Goal: Task Accomplishment & Management: Use online tool/utility

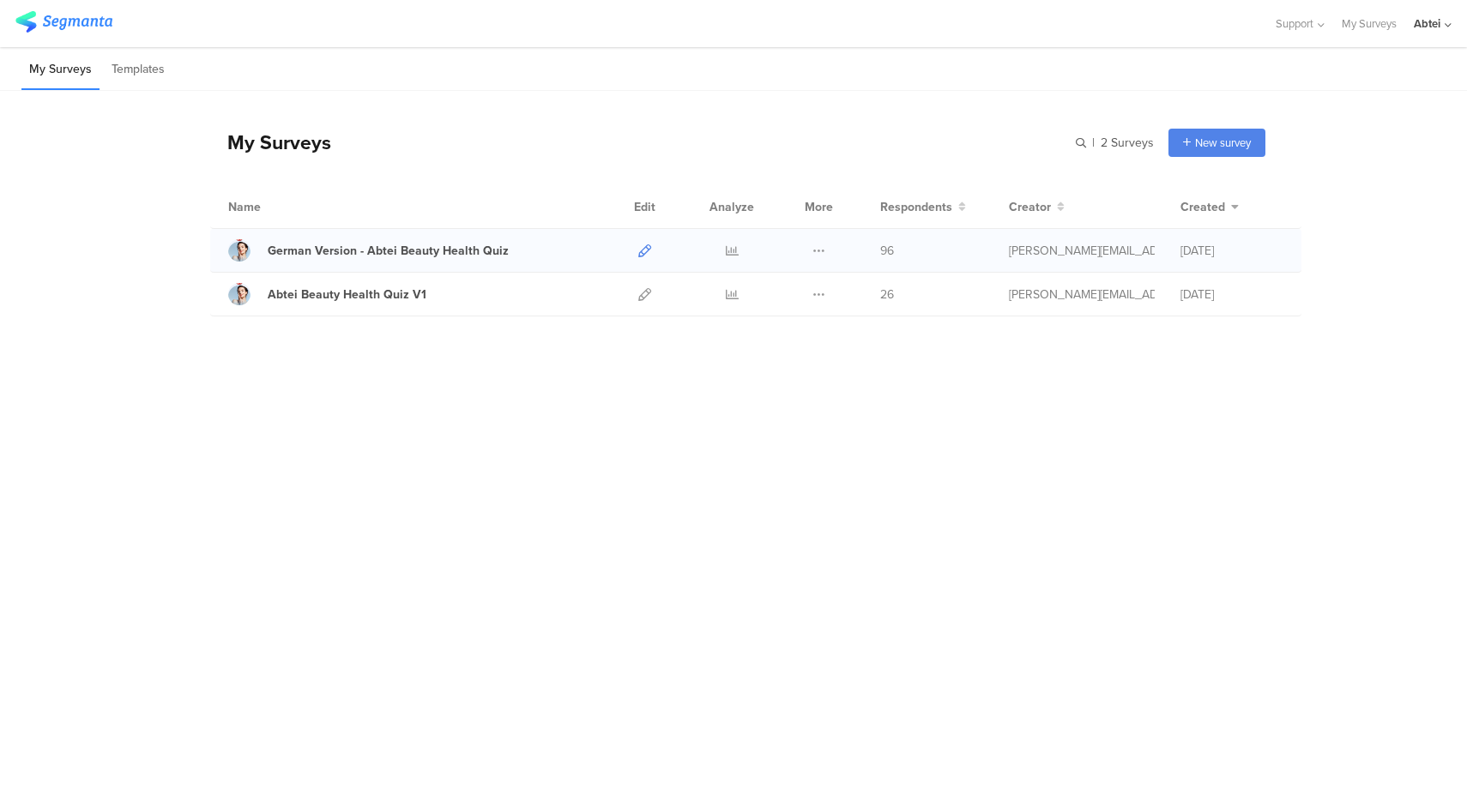
click at [639, 251] on icon at bounding box center [644, 251] width 13 height 13
click at [1434, 22] on div "Abtei" at bounding box center [1427, 23] width 27 height 16
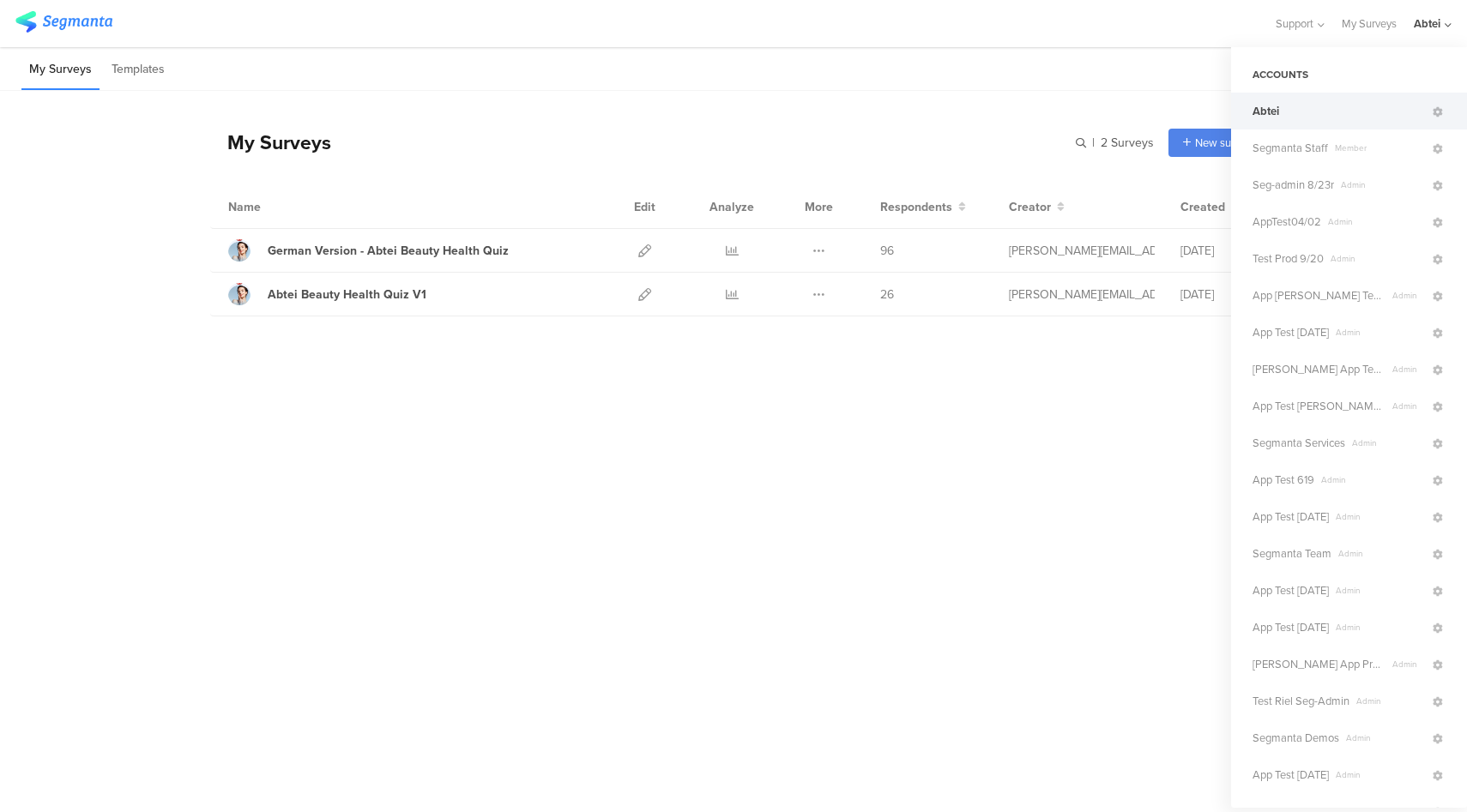
click at [954, 115] on div "My Surveys | 2 Surveys New survey Start from scratch Choose from templates" at bounding box center [737, 142] width 1055 height 69
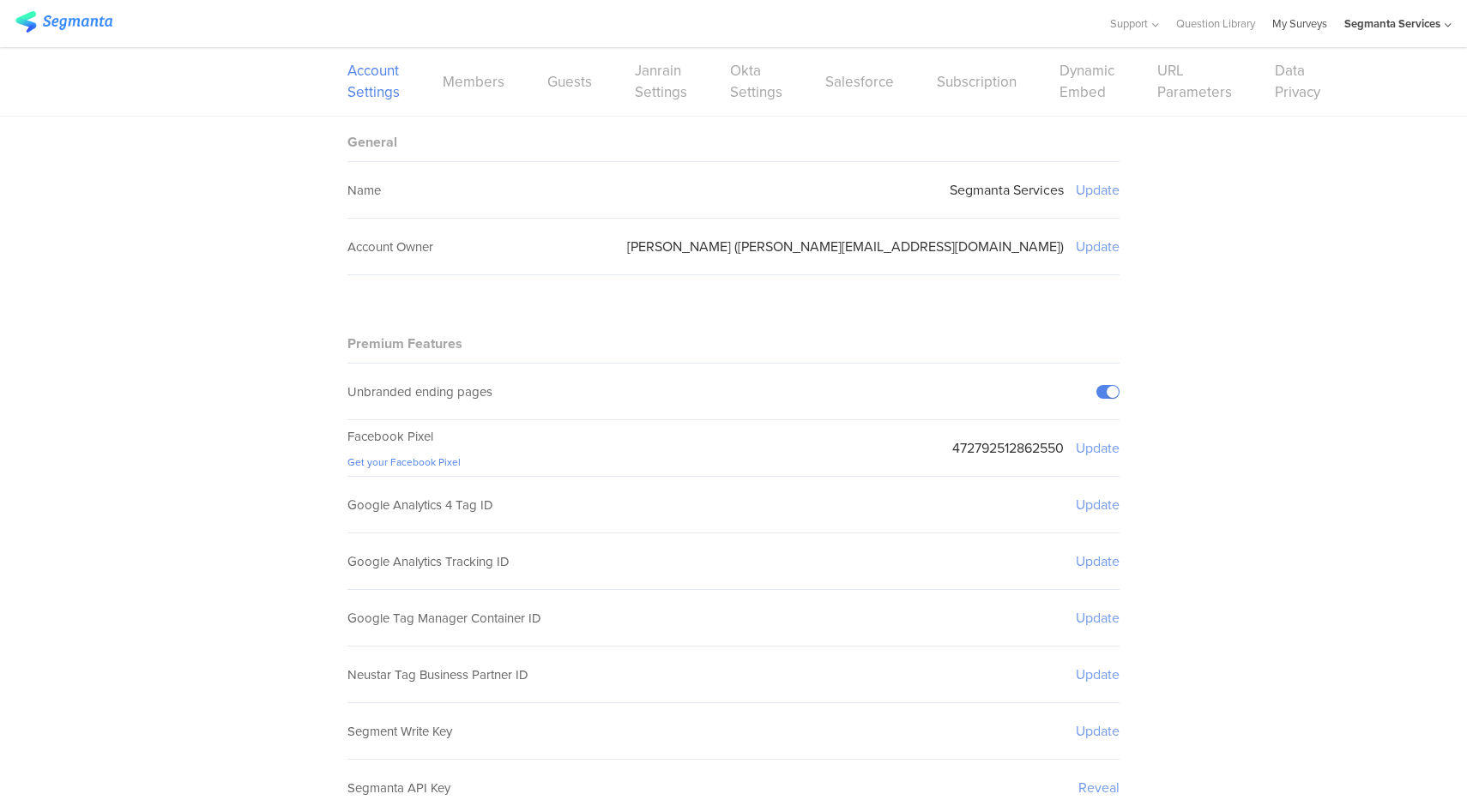
click at [1304, 28] on link "My Surveys" at bounding box center [1300, 23] width 55 height 47
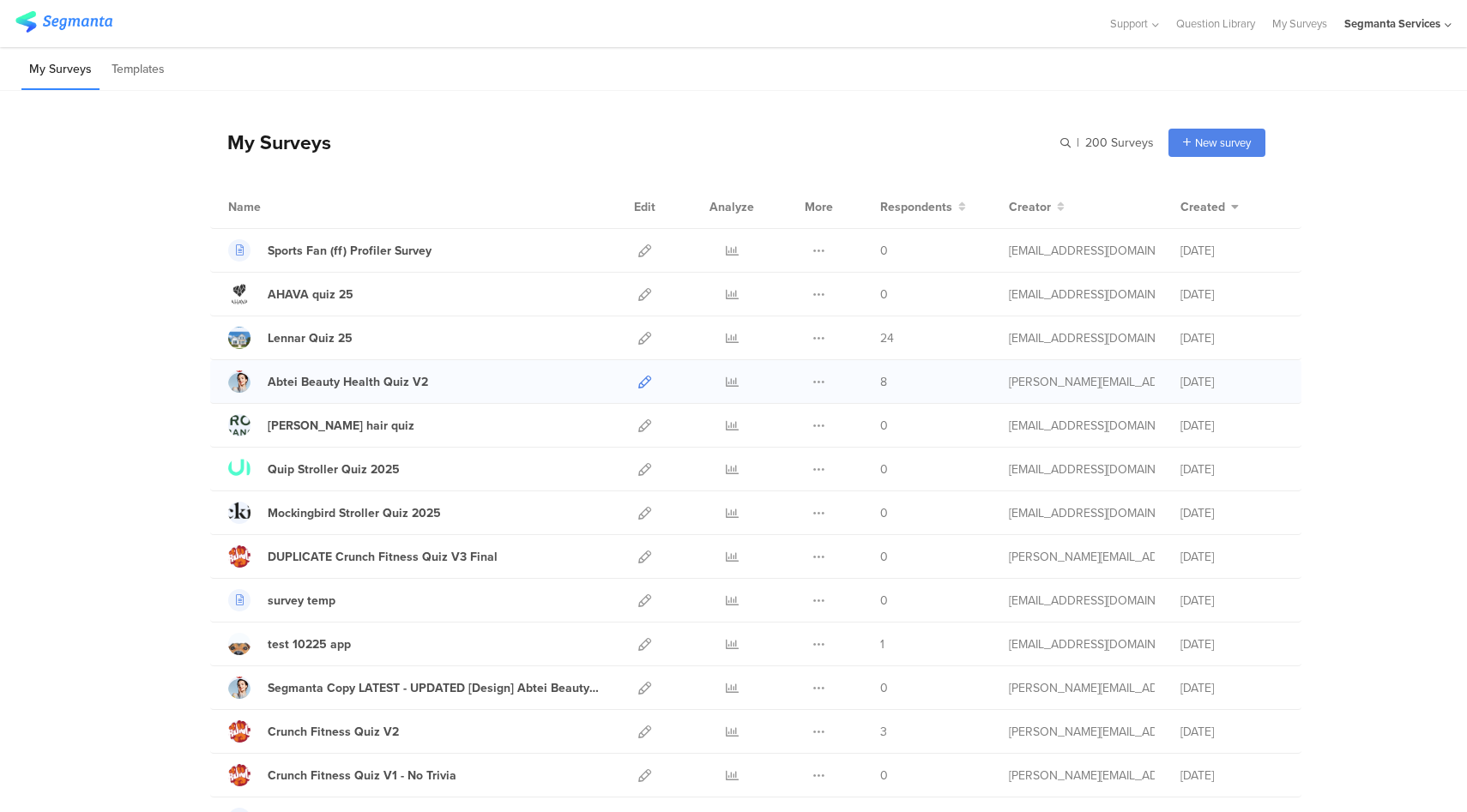
click at [638, 382] on icon at bounding box center [644, 381] width 13 height 13
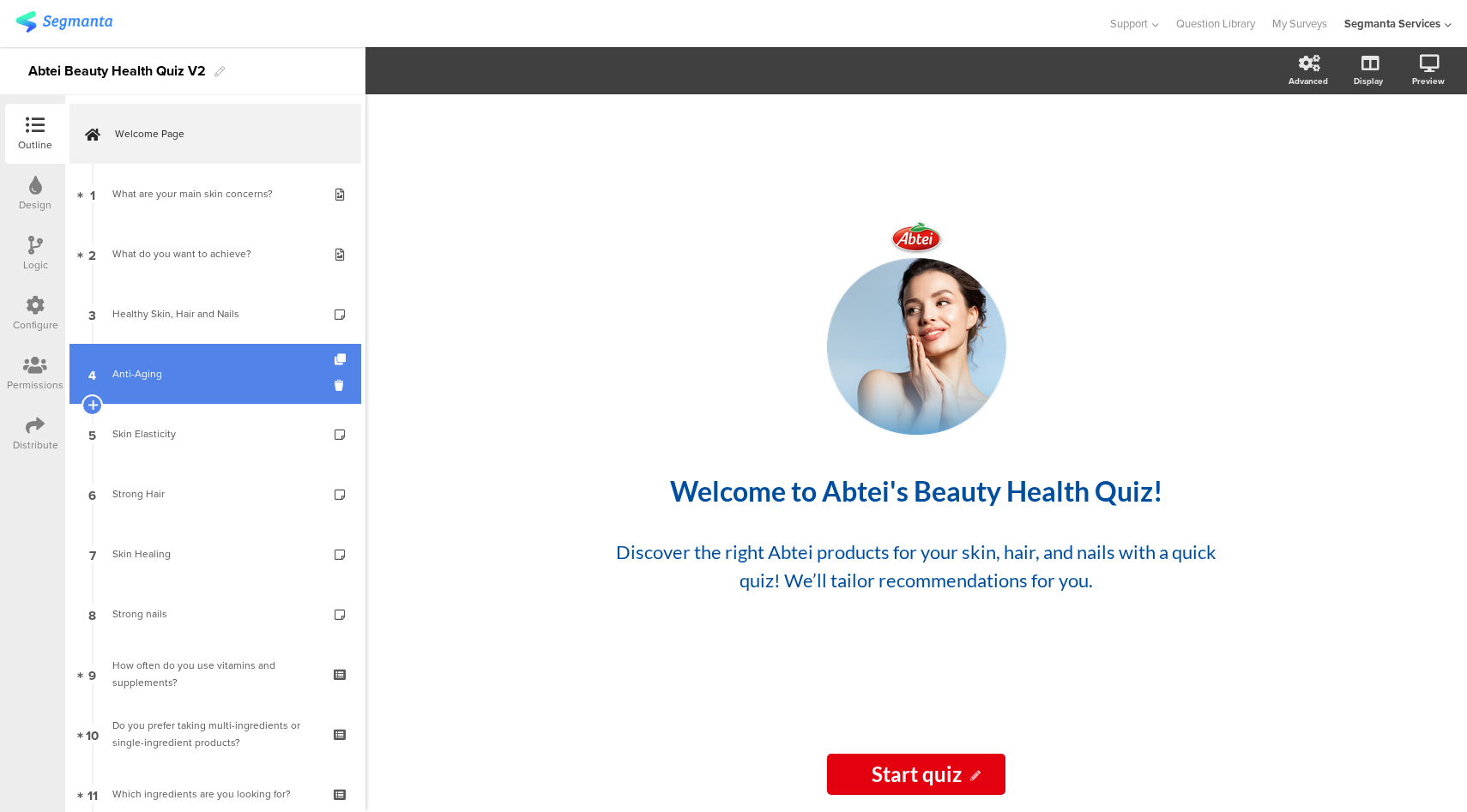
click at [232, 374] on div "Anti-Aging" at bounding box center [214, 374] width 205 height 17
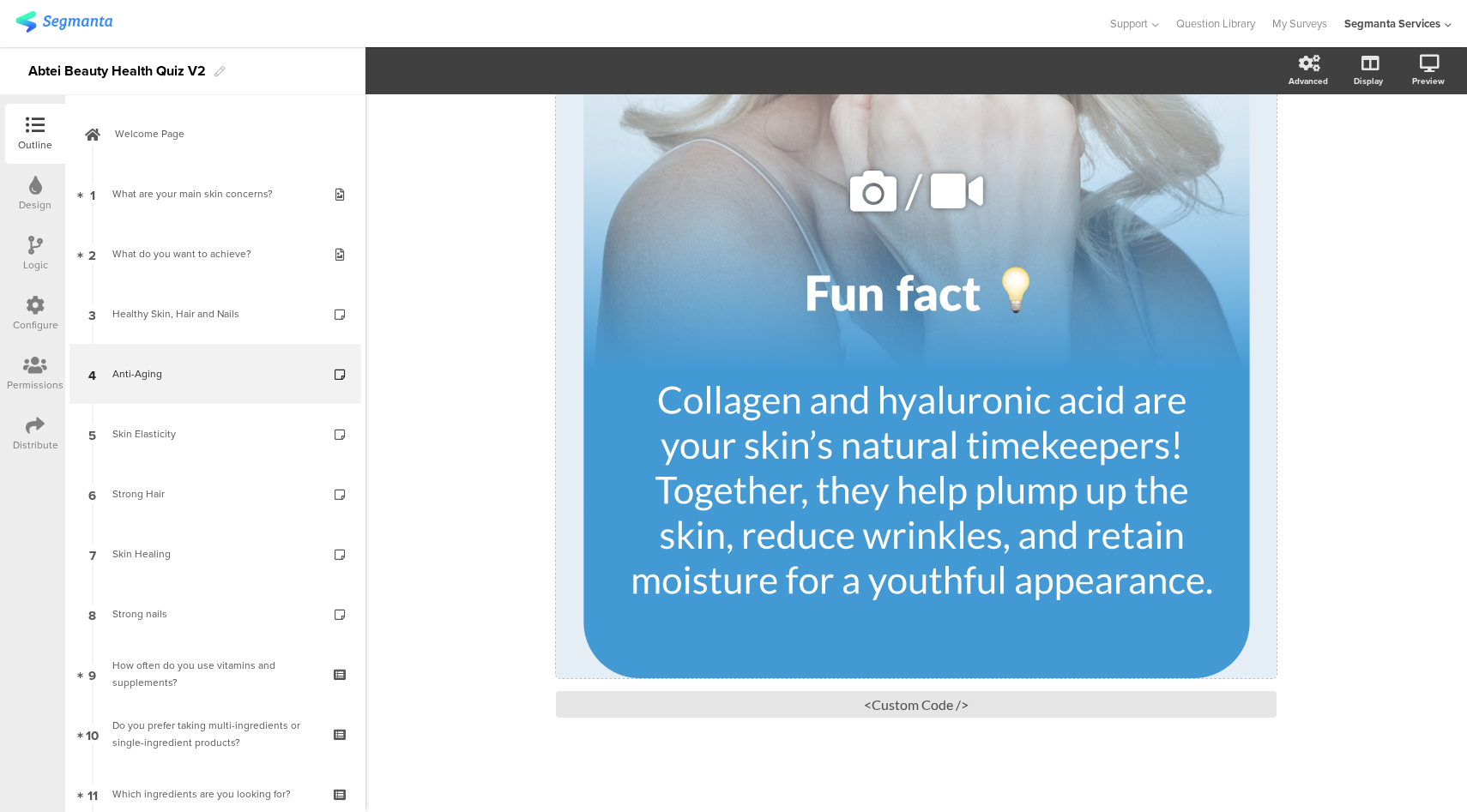
scroll to position [517, 0]
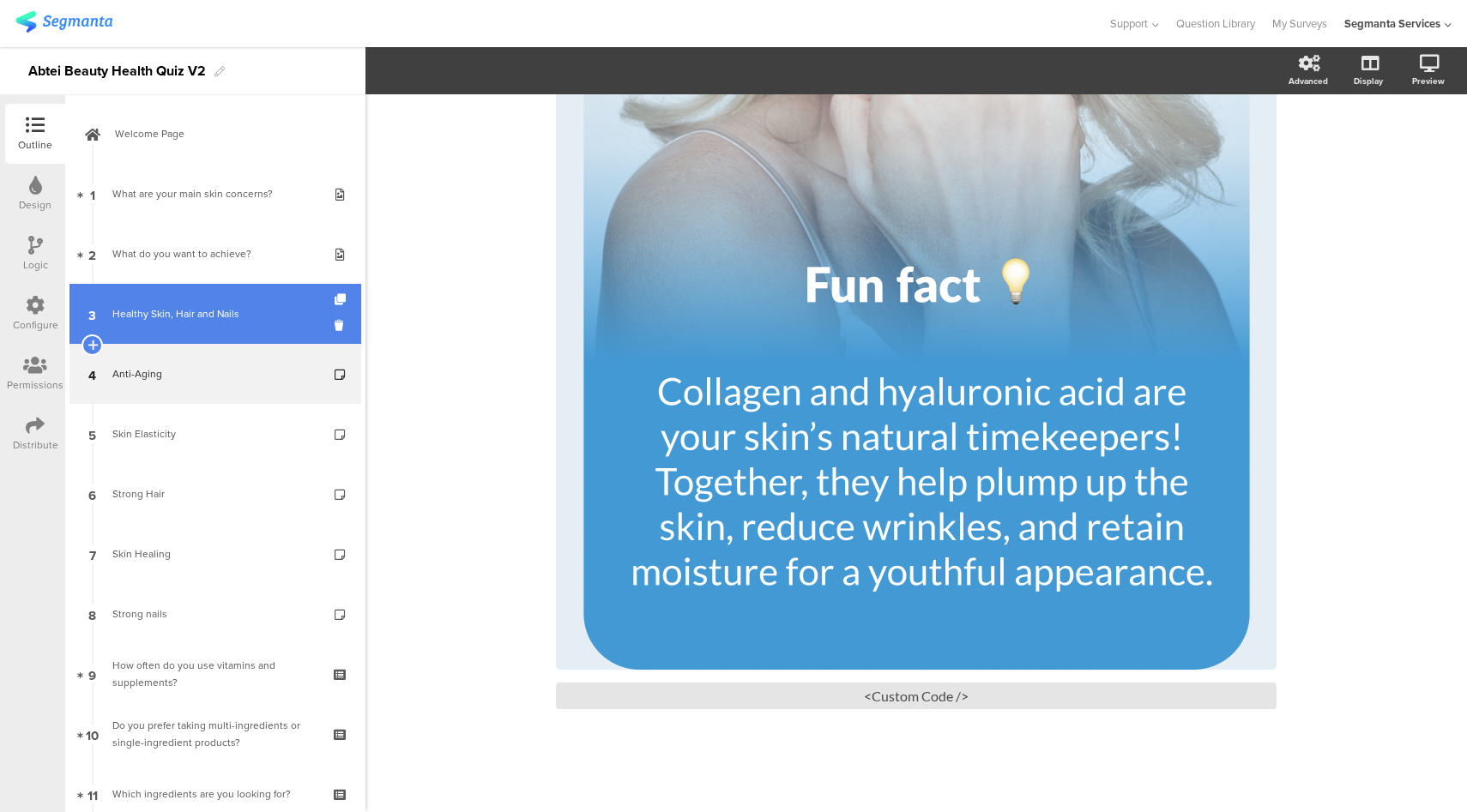
click at [246, 327] on link "3 Healthy Skin, Hair and Nails" at bounding box center [215, 314] width 292 height 60
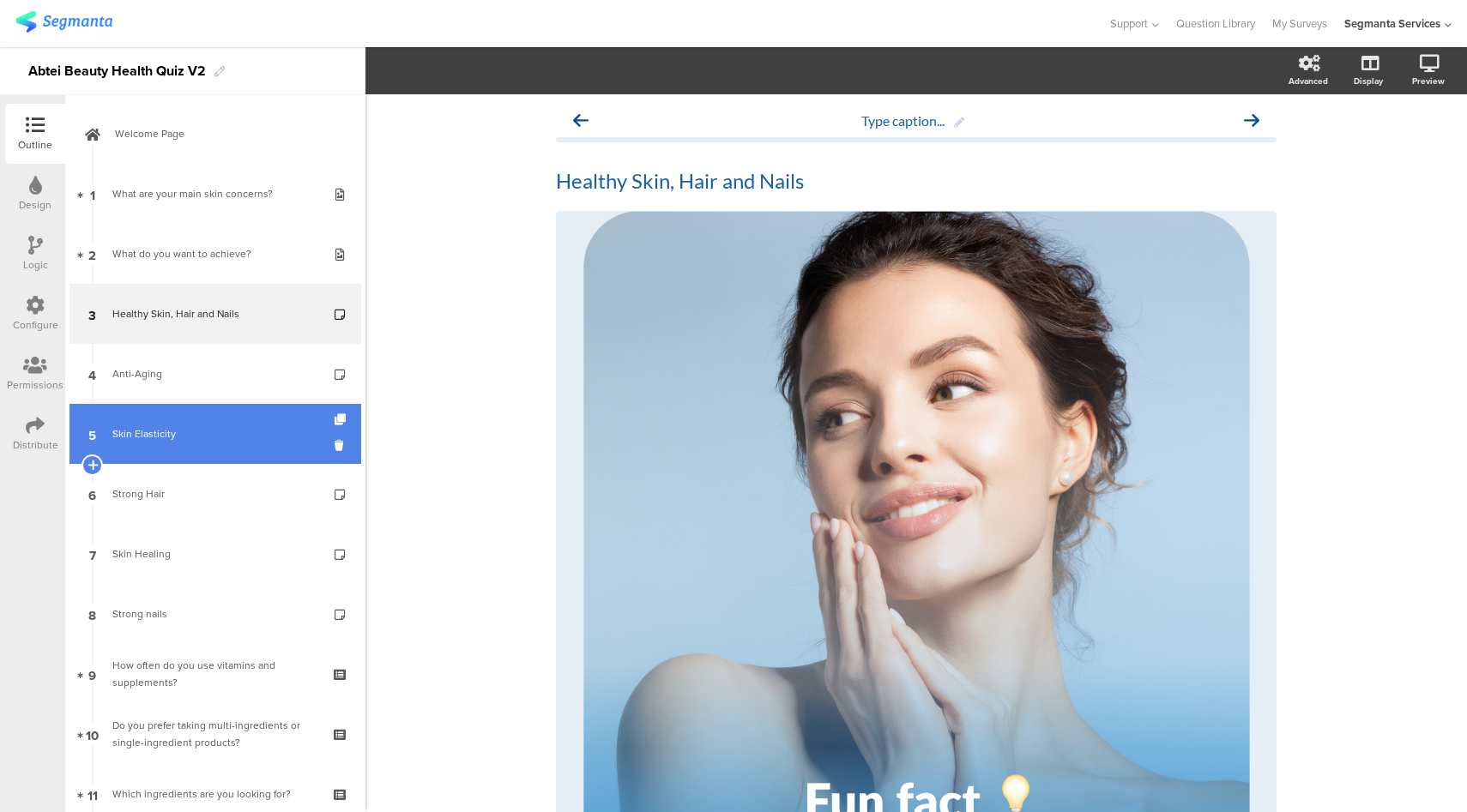
click at [244, 429] on div "Skin Elasticity" at bounding box center [214, 434] width 205 height 17
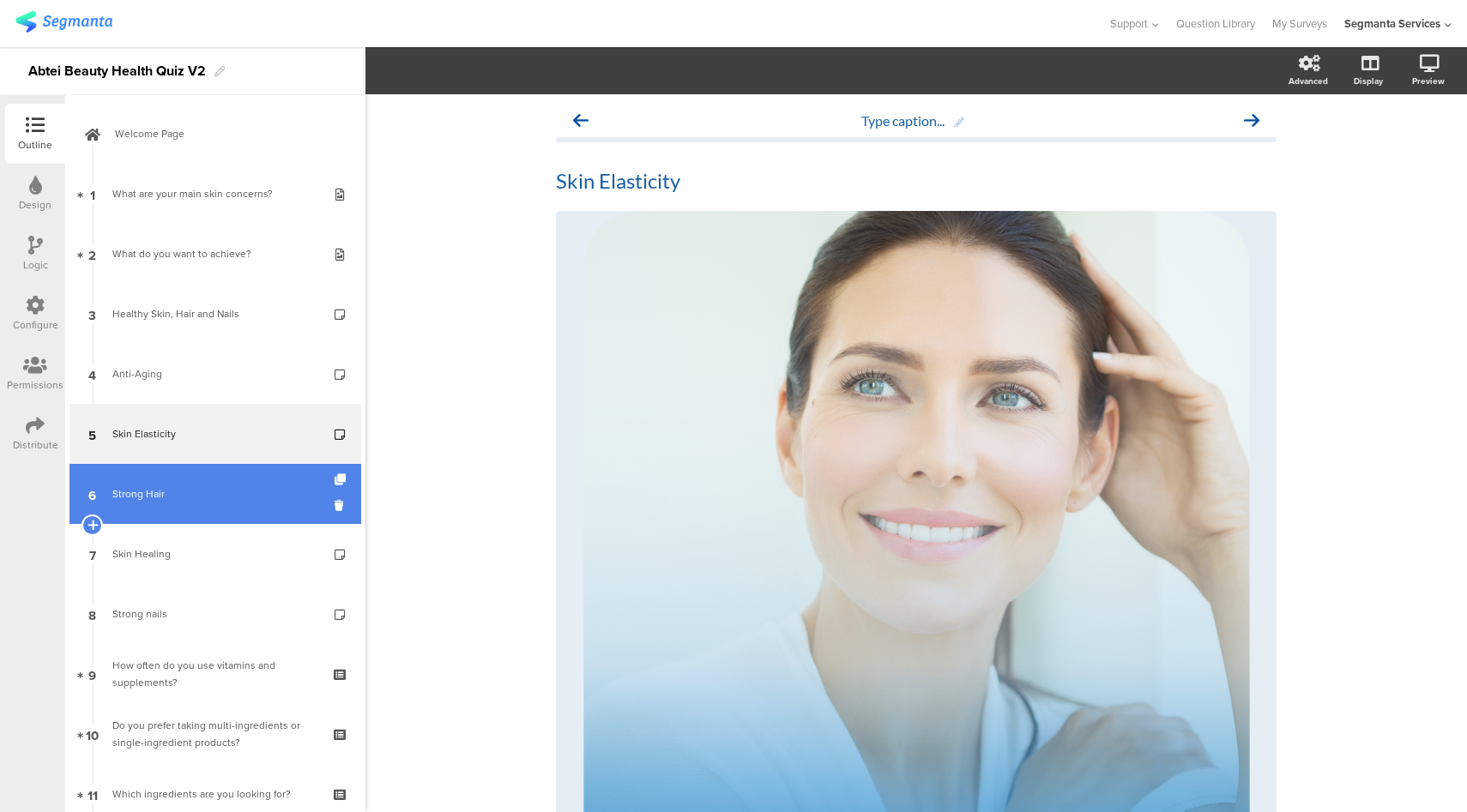
click at [237, 514] on link "6 Strong Hair" at bounding box center [215, 494] width 292 height 60
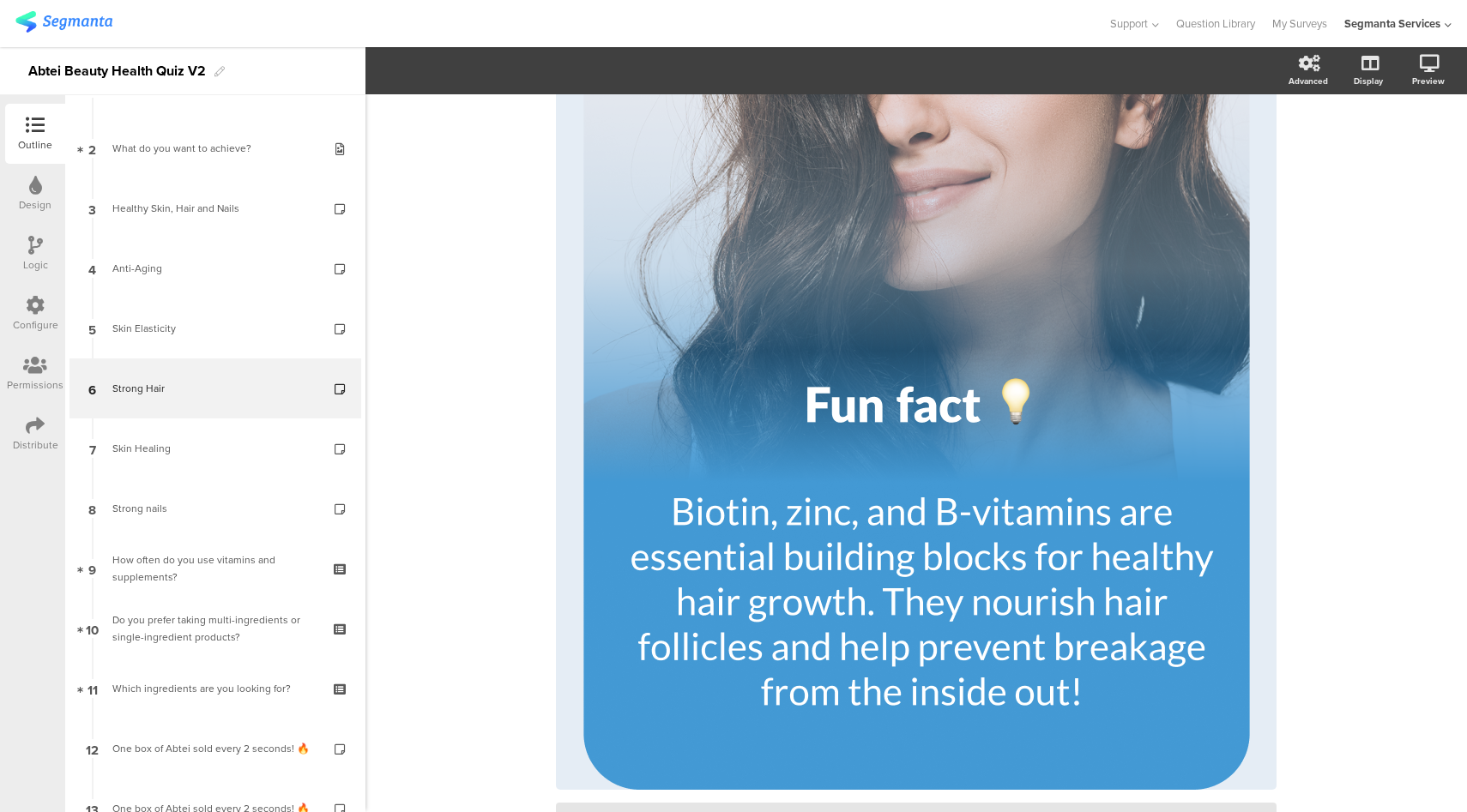
scroll to position [273, 0]
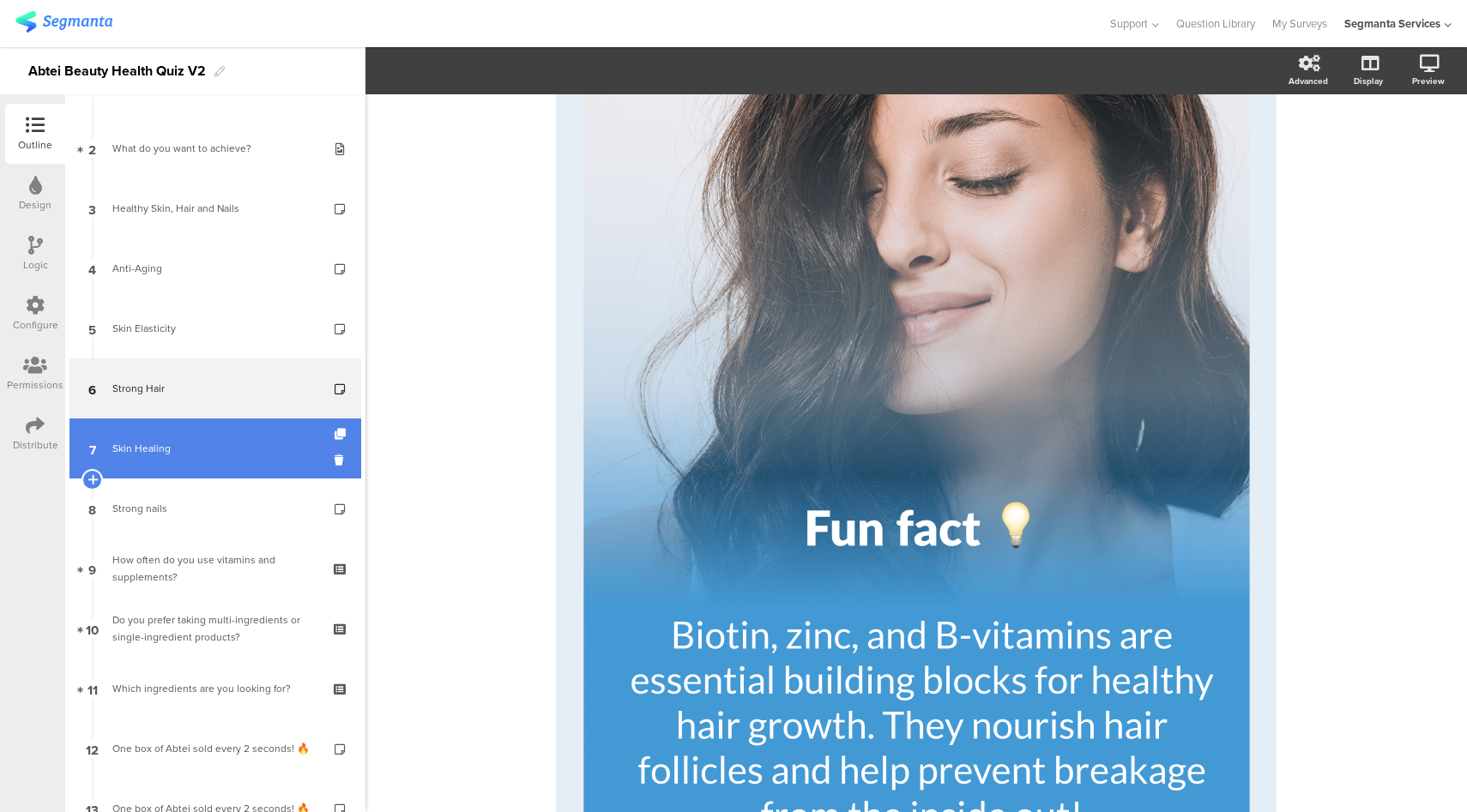
click at [258, 440] on div "Skin Healing" at bounding box center [214, 449] width 205 height 17
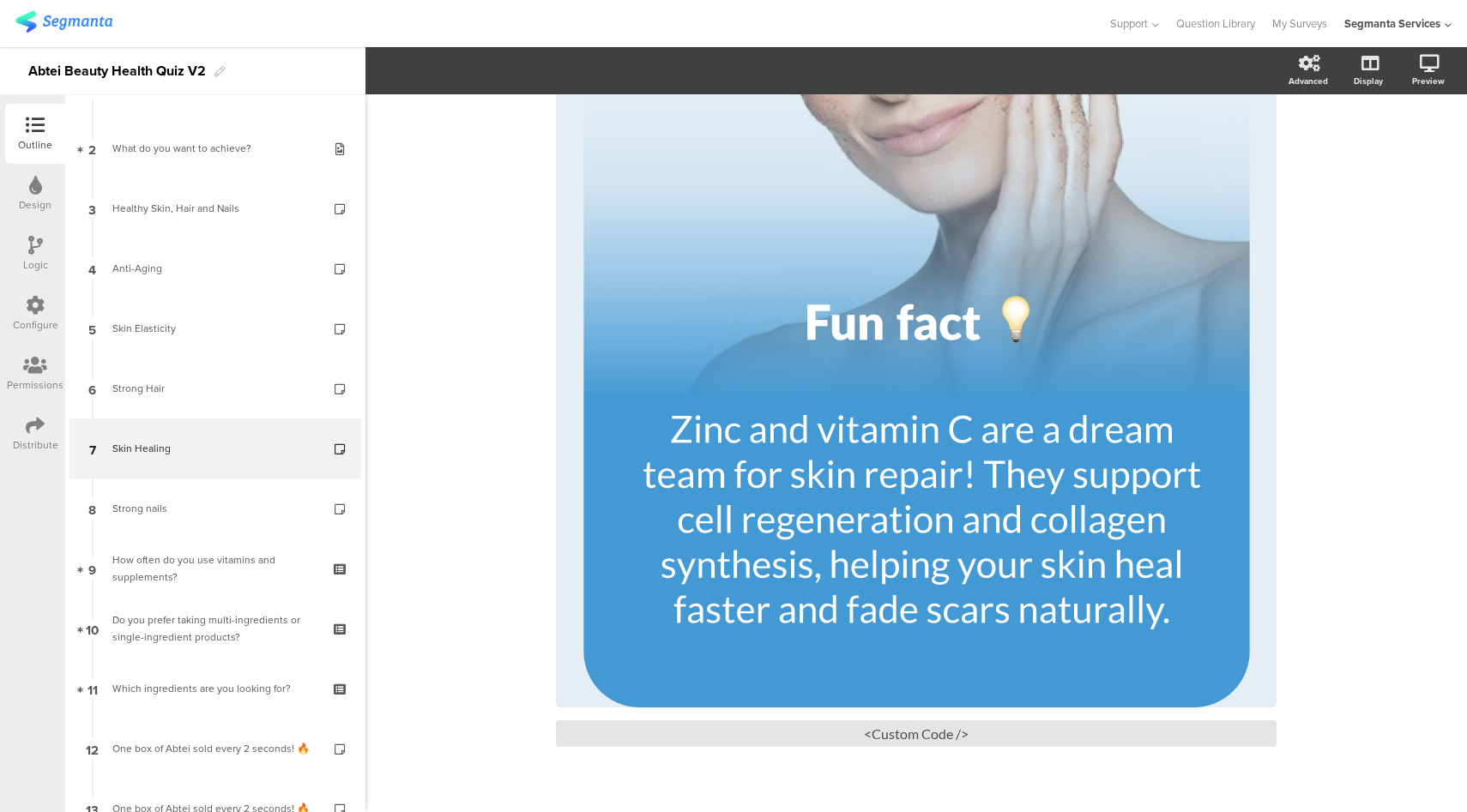
scroll to position [480, 0]
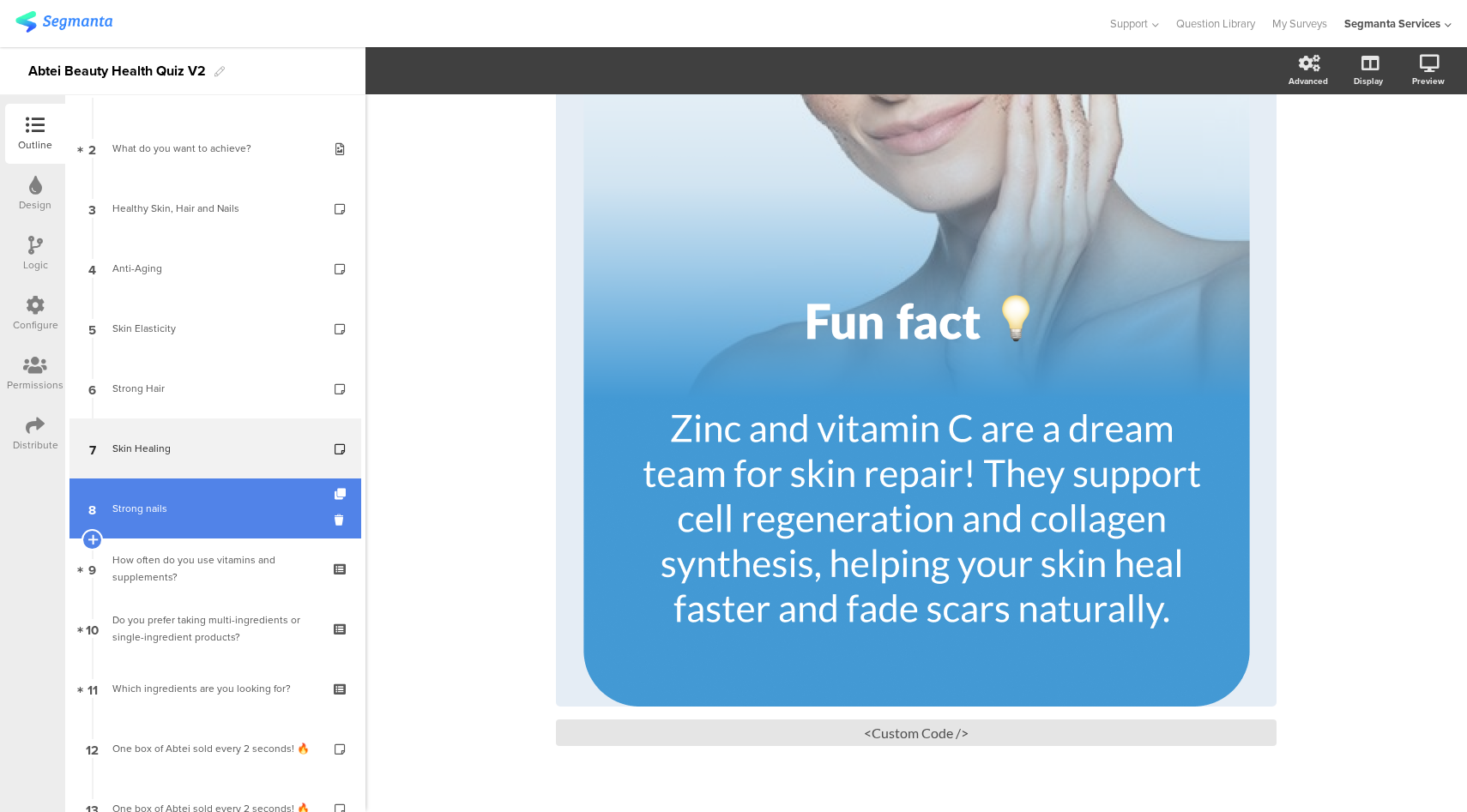
click at [217, 507] on div "Strong nails" at bounding box center [214, 509] width 205 height 17
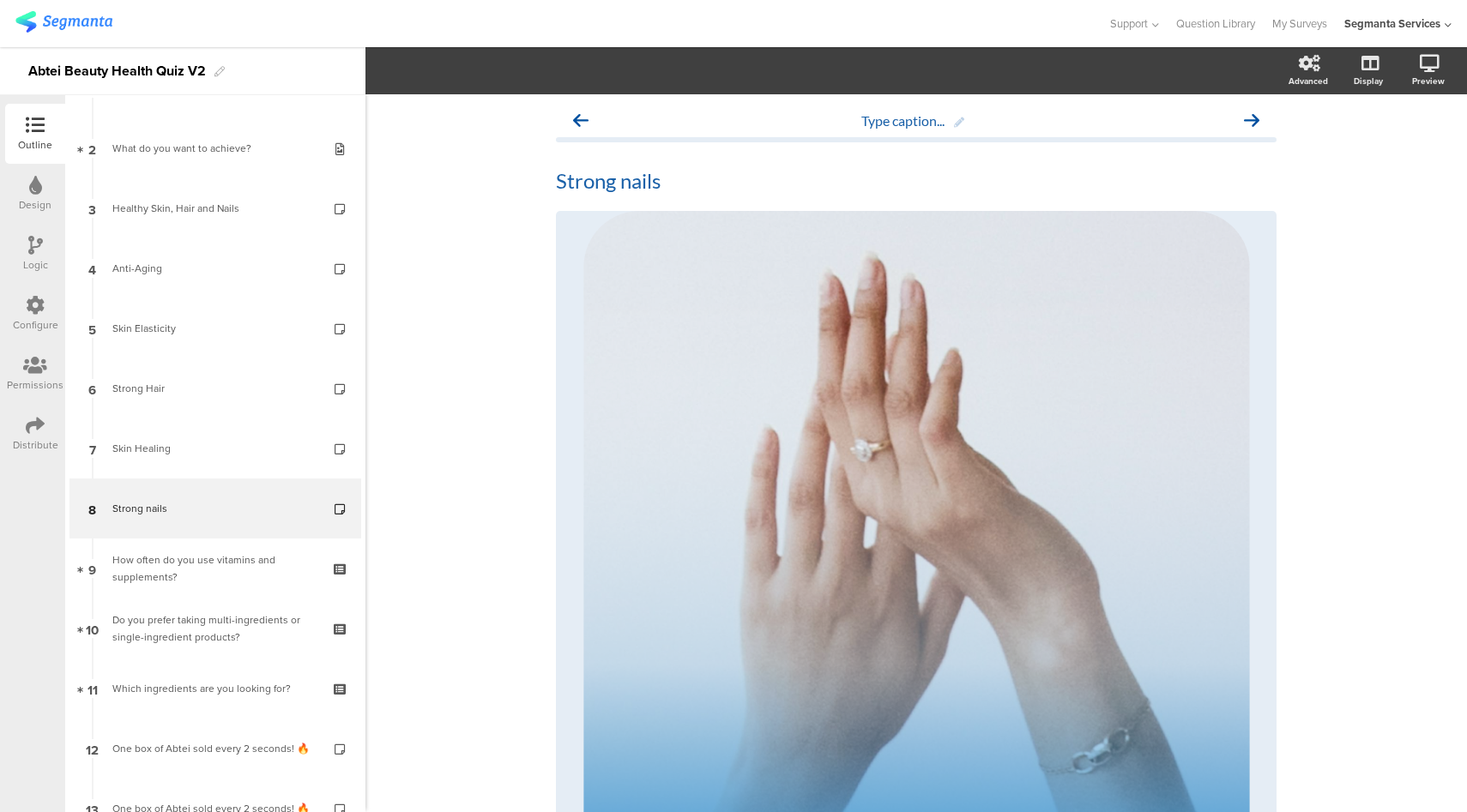
scroll to position [517, 0]
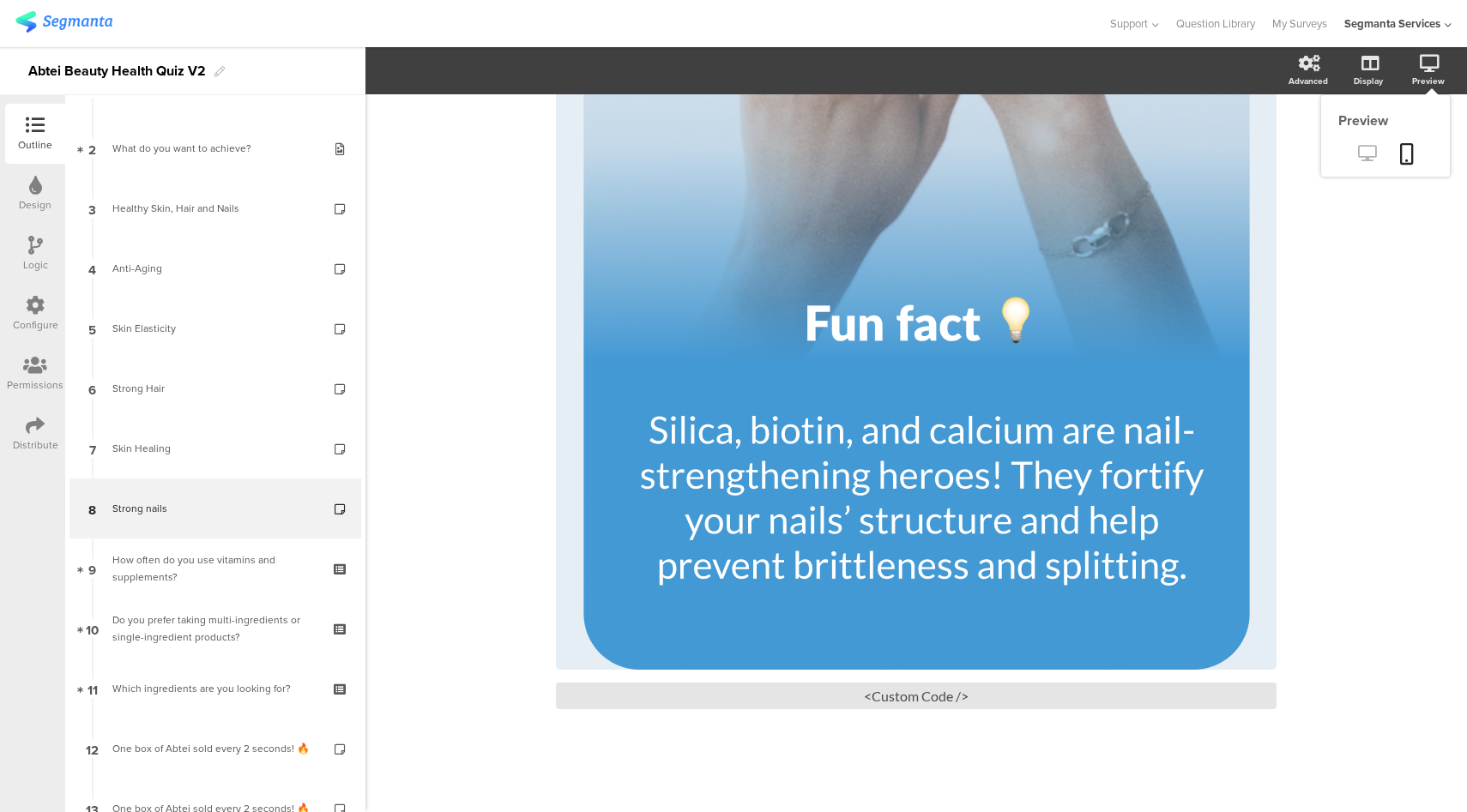
click at [1358, 155] on icon at bounding box center [1367, 152] width 18 height 16
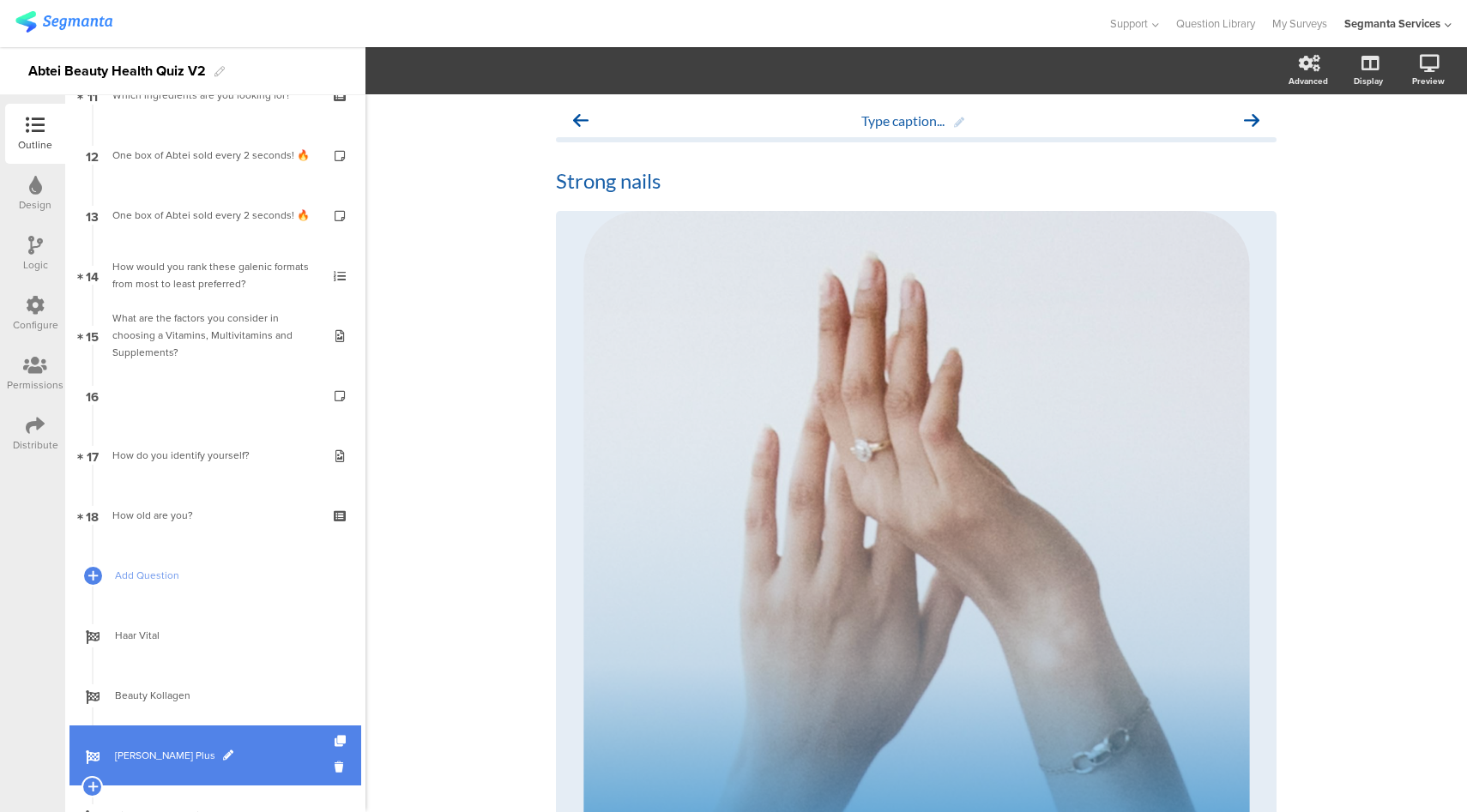
scroll to position [943, 0]
